Goal: Task Accomplishment & Management: Manage account settings

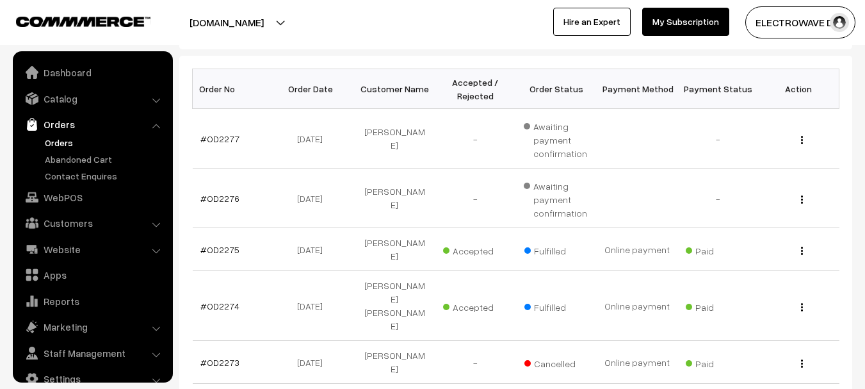
scroll to position [20, 0]
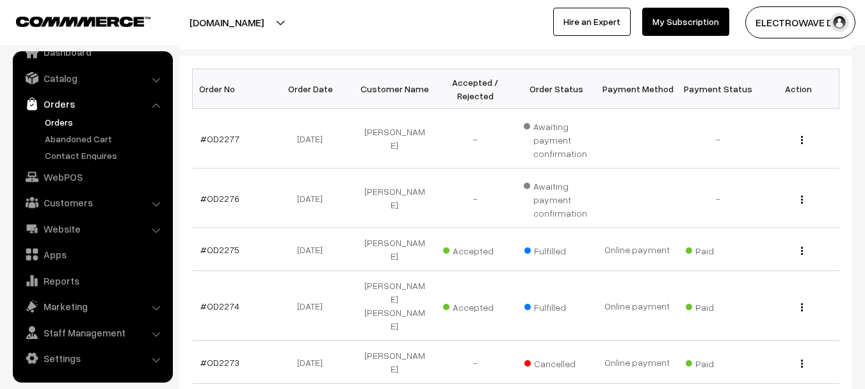
click at [63, 111] on link "Orders" at bounding box center [92, 103] width 152 height 23
click at [61, 122] on link "Orders" at bounding box center [105, 121] width 127 height 13
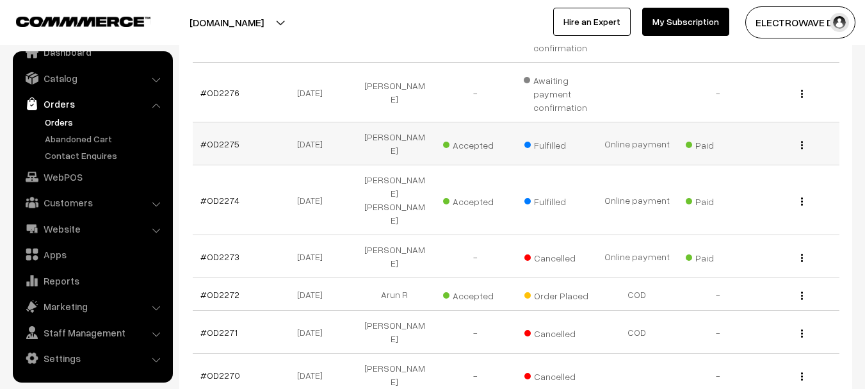
scroll to position [320, 0]
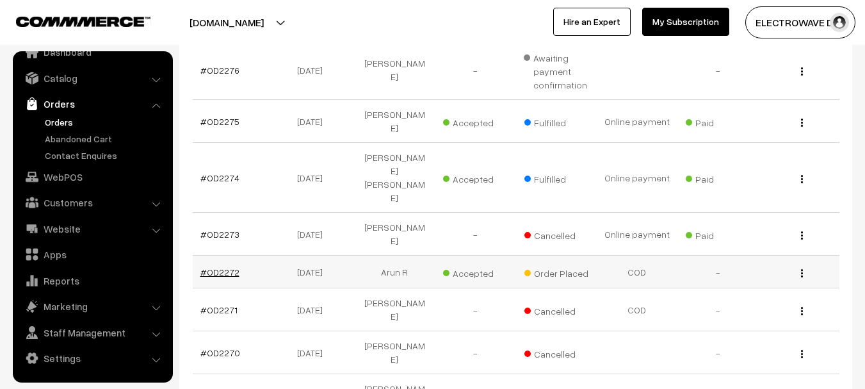
click at [227, 266] on link "#OD2272" at bounding box center [219, 271] width 39 height 11
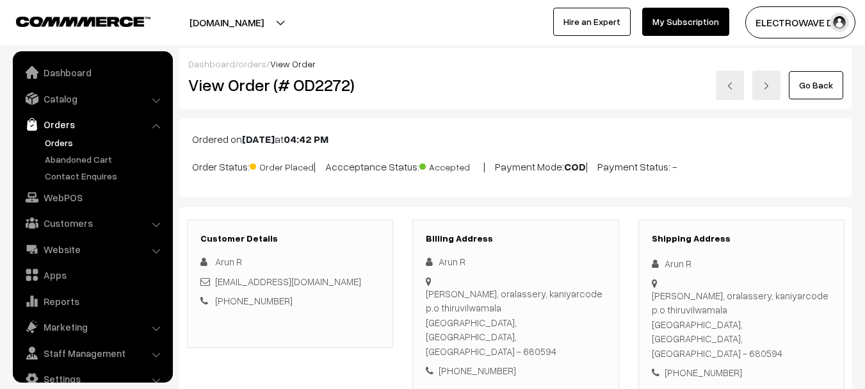
scroll to position [20, 0]
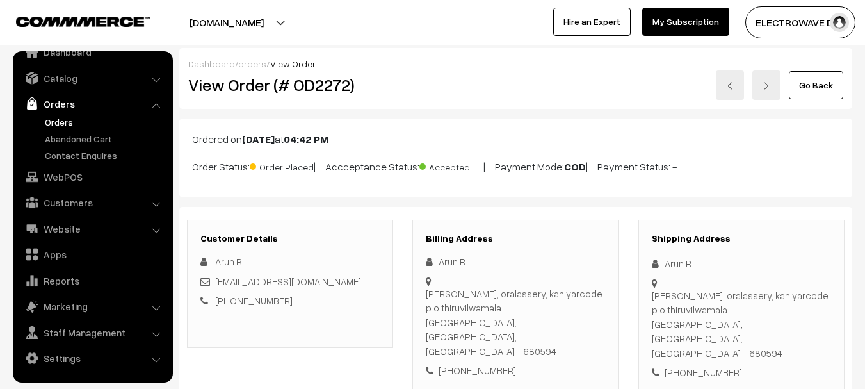
click at [671, 264] on div "Arun R" at bounding box center [741, 263] width 179 height 15
copy div "Arun"
copy link "[EMAIL_ADDRESS][DOMAIN_NAME]"
drag, startPoint x: 319, startPoint y: 282, endPoint x: 215, endPoint y: 278, distance: 104.5
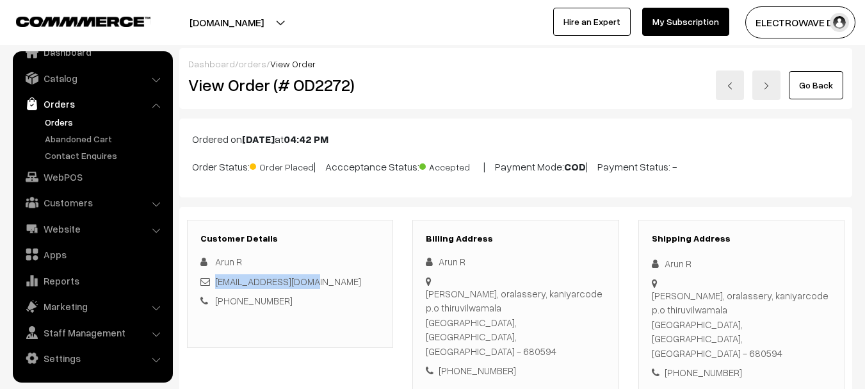
click at [215, 278] on div "[EMAIL_ADDRESS][DOMAIN_NAME]" at bounding box center [289, 281] width 179 height 15
drag, startPoint x: 666, startPoint y: 266, endPoint x: 688, endPoint y: 266, distance: 22.4
click at [688, 266] on div "Arun R" at bounding box center [741, 263] width 179 height 15
click at [664, 263] on icon at bounding box center [658, 264] width 13 height 10
click at [710, 365] on div "+91 7025224093" at bounding box center [741, 372] width 179 height 15
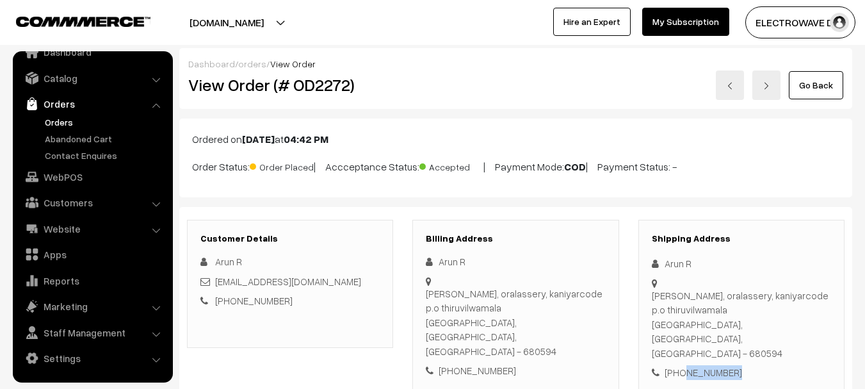
click at [710, 365] on div "+91 7025224093" at bounding box center [741, 372] width 179 height 15
copy div "7025224093"
copy div "Arun R Arun nivas, oralassery, kaniyarcode p.o thiruvilwamala"
drag, startPoint x: 664, startPoint y: 262, endPoint x: 721, endPoint y: 307, distance: 72.5
click at [721, 307] on div "Shipping Address Arun R Arun nivas, oralassery, kaniyarcode p.o thiruvilwamala …" at bounding box center [742, 307] width 206 height 174
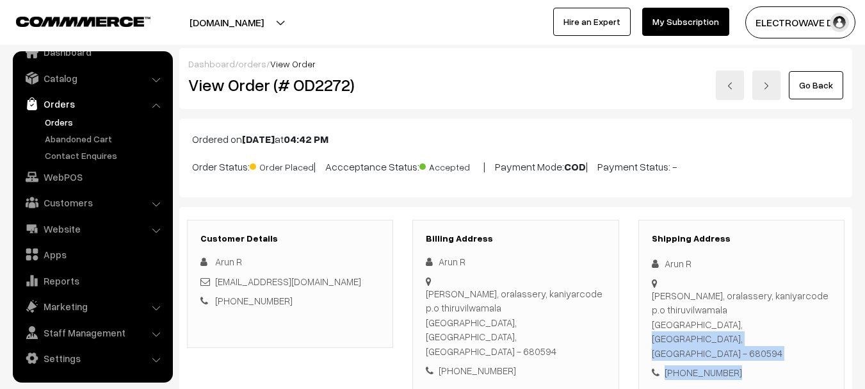
copy div "Thrissur, Kerala, India - 680594 +91 7025224093"
drag, startPoint x: 653, startPoint y: 323, endPoint x: 764, endPoint y: 347, distance: 113.2
click at [764, 347] on div "Shipping Address Arun R Arun nivas, oralassery, kaniyarcode p.o thiruvilwamala …" at bounding box center [742, 307] width 206 height 174
click at [760, 327] on div "Arun nivas, oralassery, kaniyarcode p.o thiruvilwamala Thrissur, Kerala, India …" at bounding box center [741, 324] width 179 height 72
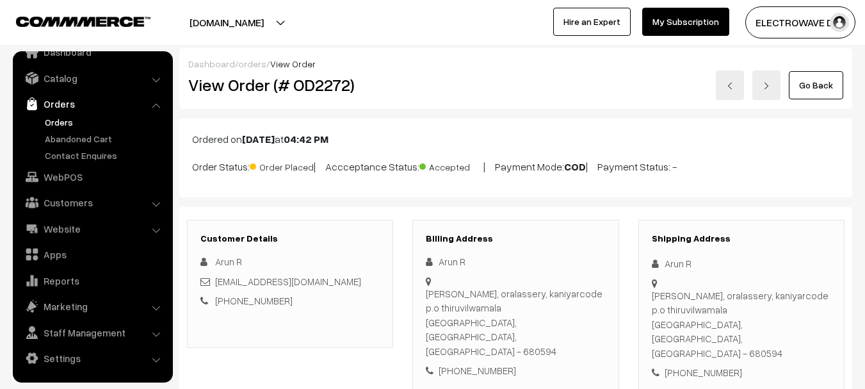
click at [760, 327] on div "Arun nivas, oralassery, kaniyarcode p.o thiruvilwamala Thrissur, Kerala, India …" at bounding box center [741, 324] width 179 height 72
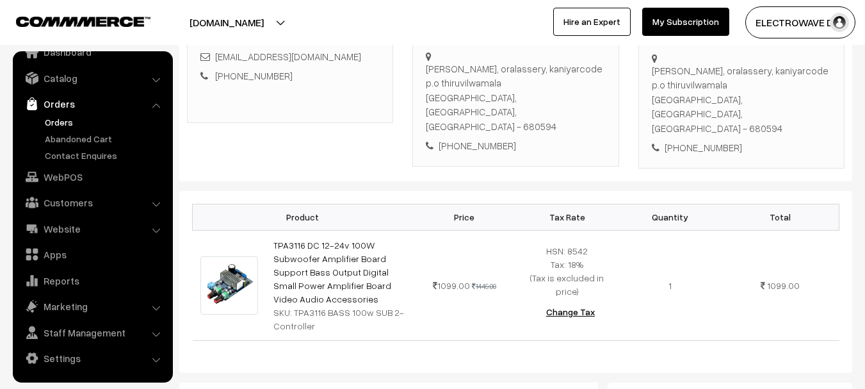
scroll to position [256, 0]
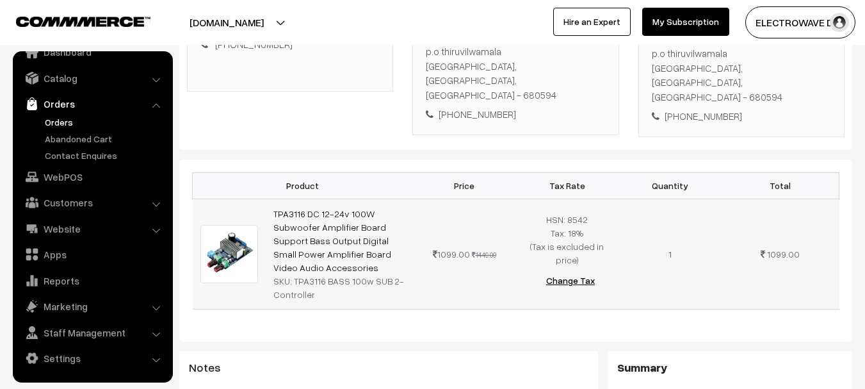
copy tr "TPA3116 DC 12-24v 100W Subwoofer Amplifier Board Support Bass Output Digital Sm…"
copy link "TPA3116 DC 12-24v 100W Subwoofer Amplifier Board Support Bass Output Digital Sm…"
drag, startPoint x: 324, startPoint y: 239, endPoint x: 268, endPoint y: 179, distance: 81.6
click at [268, 199] on td "TPA3116 DC 12-24v 100W Subwoofer Amplifier Board Support Bass Output Digital Sm…" at bounding box center [339, 254] width 147 height 110
copy div "TPA3116 BASS 100w SUB 2-Controller"
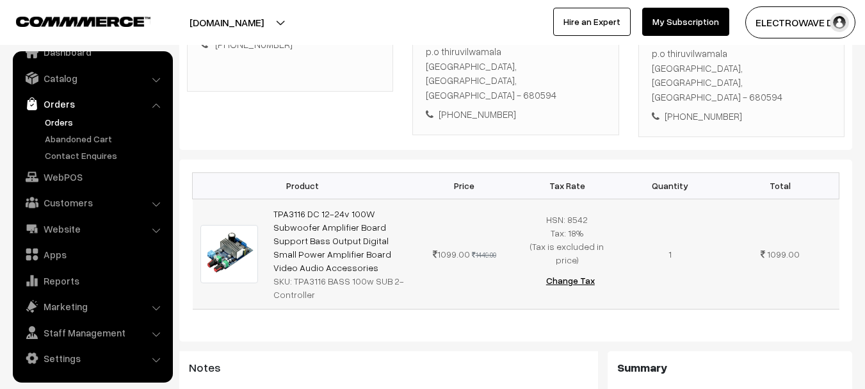
drag, startPoint x: 293, startPoint y: 252, endPoint x: 313, endPoint y: 267, distance: 24.7
click at [313, 274] on div "SKU: TPA3116 BASS 100w SUB 2-Controller" at bounding box center [340, 287] width 132 height 27
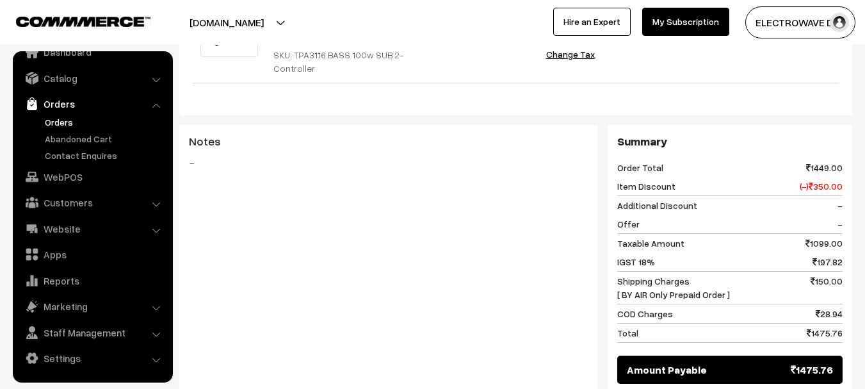
scroll to position [577, 0]
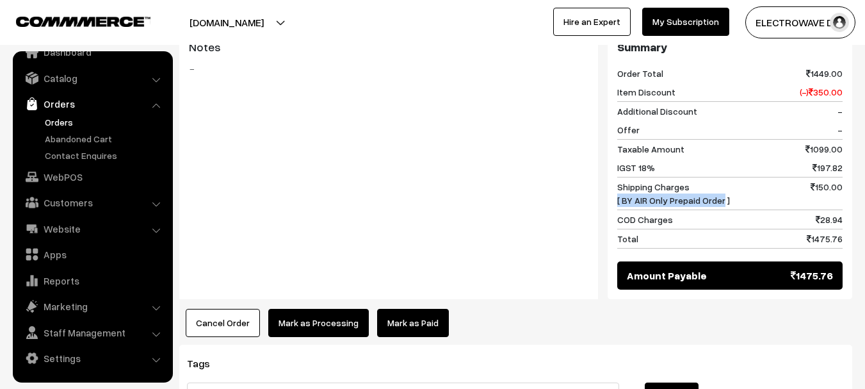
drag, startPoint x: 618, startPoint y: 170, endPoint x: 721, endPoint y: 173, distance: 102.5
click at [721, 180] on span "Shipping Charges [ BY AIR Only Prepaid Order ]" at bounding box center [674, 193] width 113 height 27
click at [682, 180] on span "Shipping Charges [ BY AIR Only Prepaid Order ]" at bounding box center [674, 193] width 113 height 27
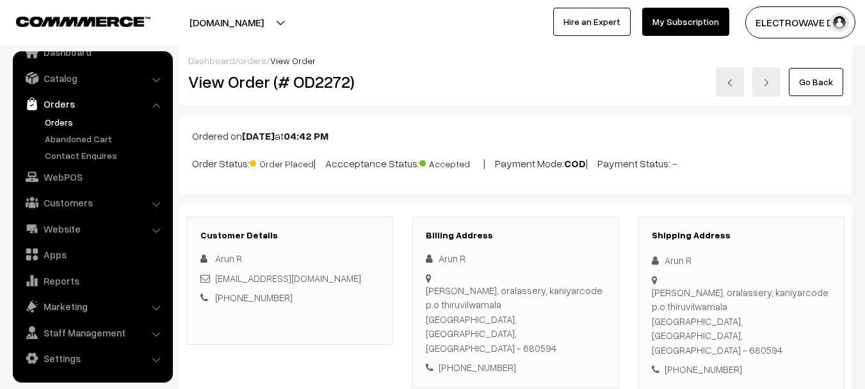
scroll to position [0, 0]
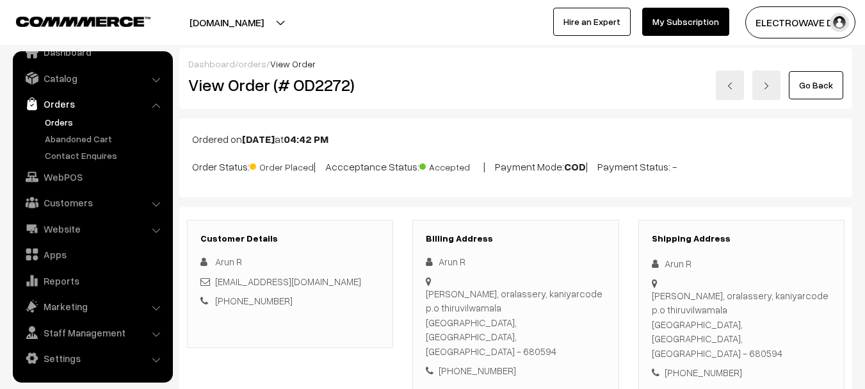
click at [673, 330] on div "Arun nivas, oralassery, kaniyarcode p.o thiruvilwamala Thrissur, Kerala, India …" at bounding box center [741, 324] width 179 height 72
click at [699, 323] on div "Arun nivas, oralassery, kaniyarcode p.o thiruvilwamala Thrissur, Kerala, India …" at bounding box center [741, 324] width 179 height 72
click at [700, 322] on div "Arun nivas, oralassery, kaniyarcode p.o thiruvilwamala Thrissur, Kerala, India …" at bounding box center [741, 324] width 179 height 72
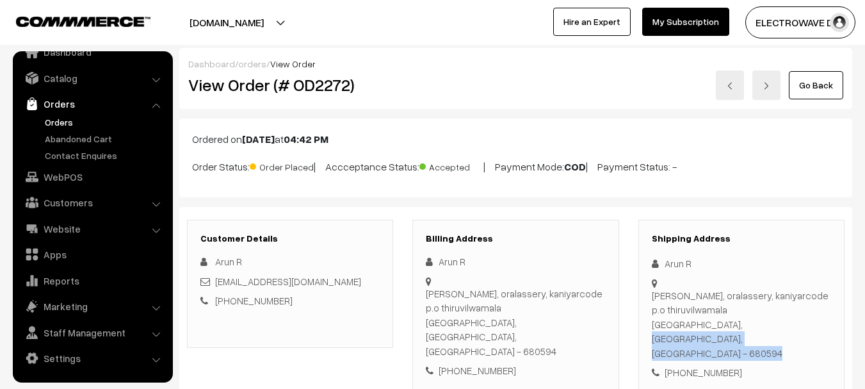
click at [700, 322] on div "Arun nivas, oralassery, kaniyarcode p.o thiruvilwamala Thrissur, Kerala, India …" at bounding box center [741, 324] width 179 height 72
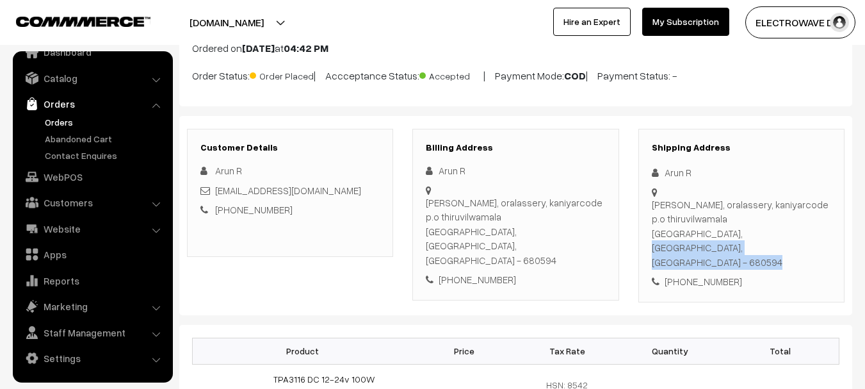
scroll to position [128, 0]
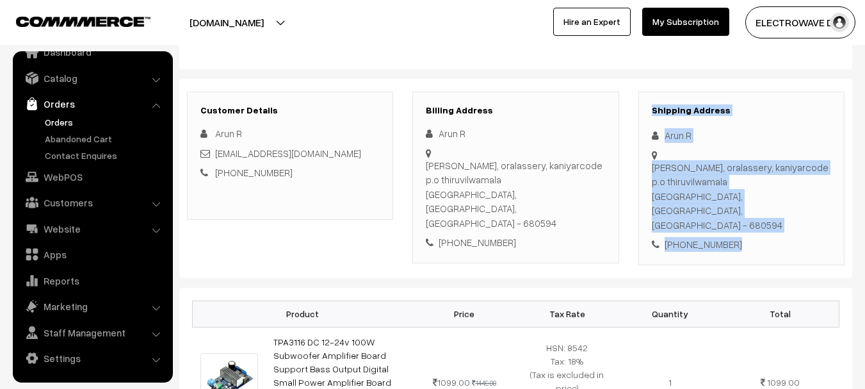
drag, startPoint x: 649, startPoint y: 105, endPoint x: 752, endPoint y: 226, distance: 159.0
click at [755, 222] on div "Shipping Address Arun R Arun nivas, oralassery, kaniyarcode p.o thiruvilwamala …" at bounding box center [742, 179] width 206 height 174
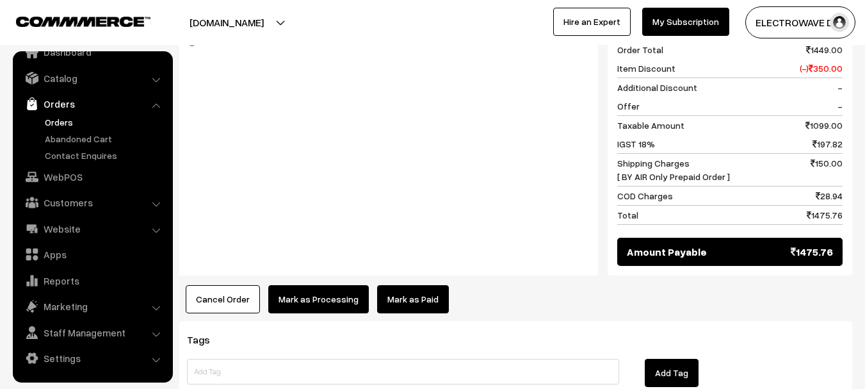
scroll to position [678, 0]
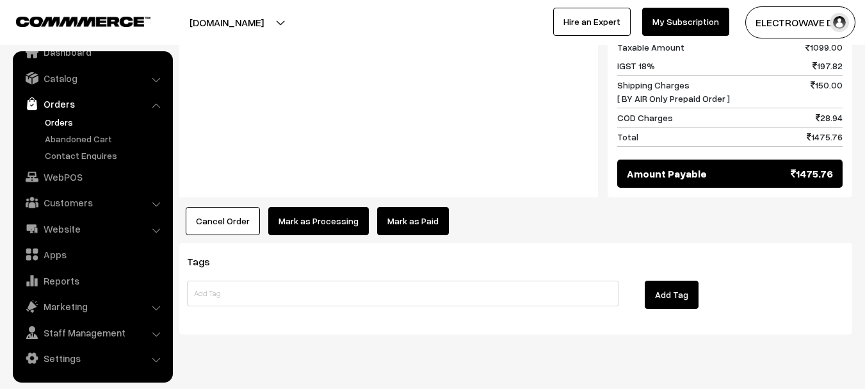
click at [63, 126] on link "Orders" at bounding box center [105, 121] width 127 height 13
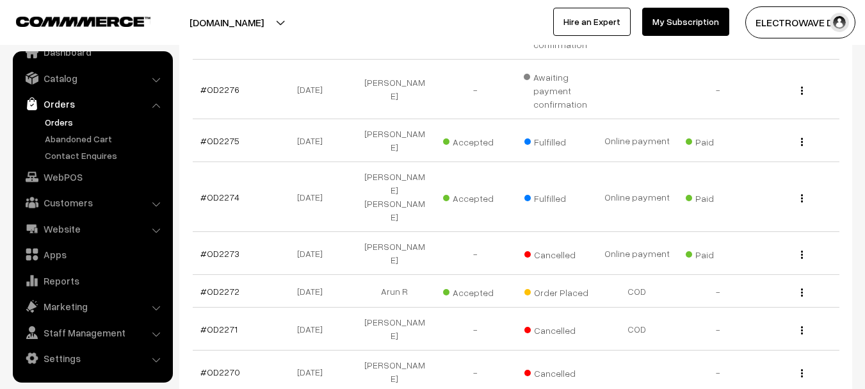
scroll to position [192, 0]
